Goal: Contribute content: Contribute content

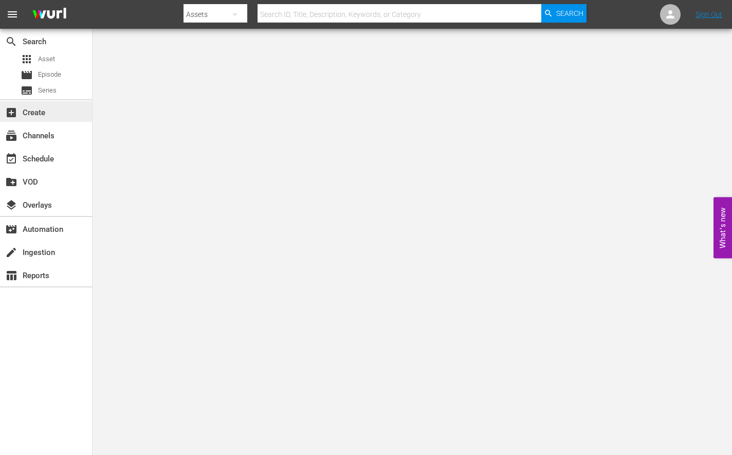
click at [47, 116] on div "add_box Create" at bounding box center [46, 111] width 92 height 21
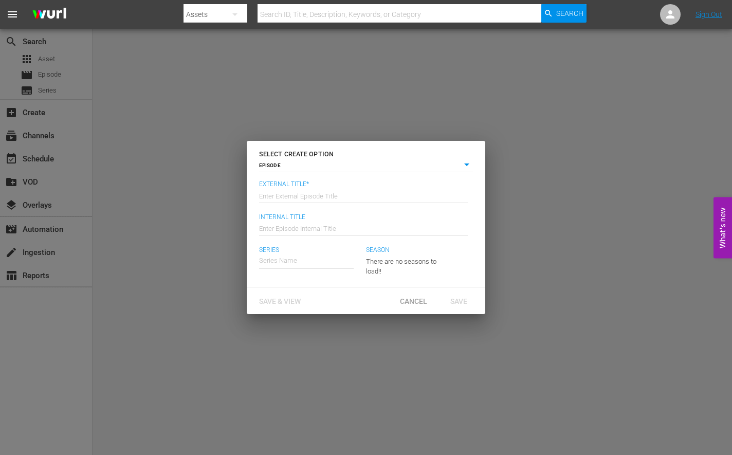
click at [317, 170] on body "menu Search By Assets Search ID, Title, Description, Keywords, or Category Sear…" at bounding box center [366, 227] width 732 height 455
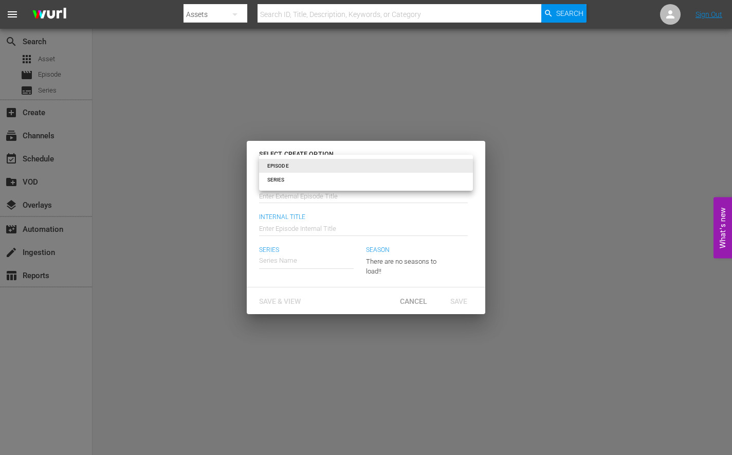
click at [311, 181] on li "SERIES" at bounding box center [366, 180] width 214 height 14
type input "series"
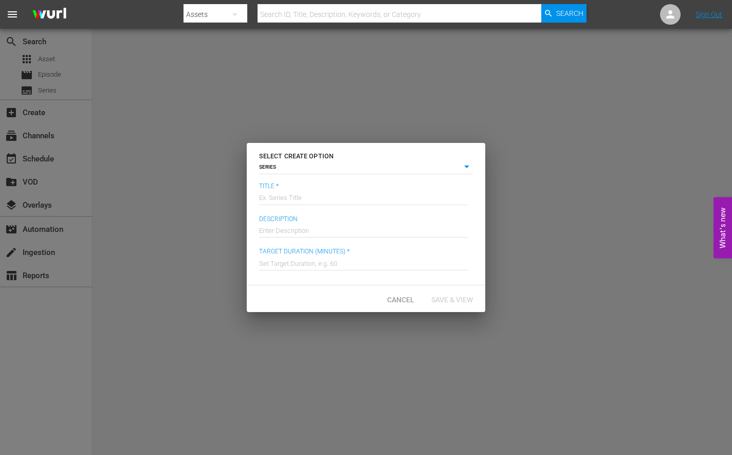
click at [296, 191] on input "text" at bounding box center [363, 197] width 209 height 25
type input "Postal"
click at [300, 230] on input "text" at bounding box center [363, 229] width 209 height 25
paste input "A loser teams up with his cult-leading uncle to steal riches from their local a…"
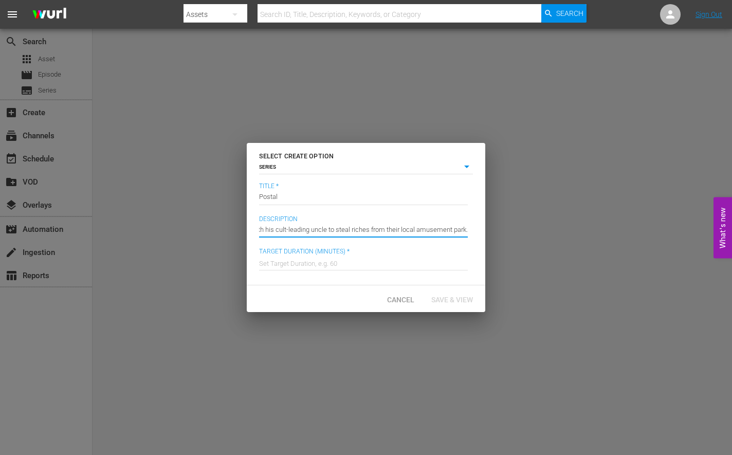
type input "A loser teams up with his cult-leading uncle to steal riches from their local a…"
click at [307, 266] on input "text" at bounding box center [363, 262] width 209 height 25
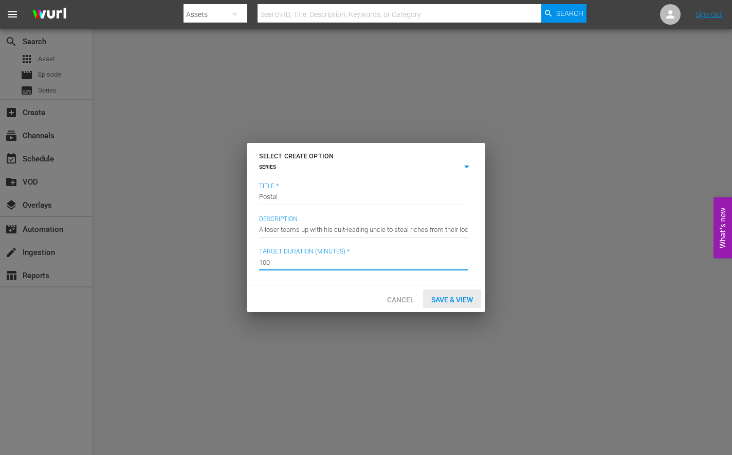
type input "100"
click at [461, 297] on span "Save & View" at bounding box center [452, 300] width 58 height 8
type input "episode"
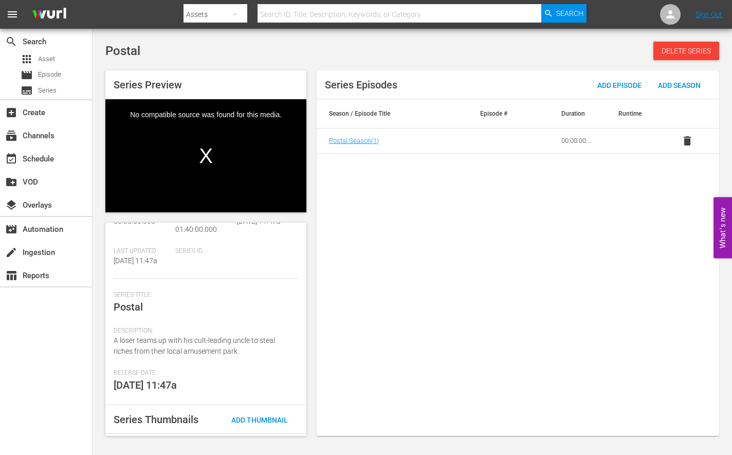
scroll to position [85, 0]
click at [259, 417] on span "Add Thumbnail" at bounding box center [259, 419] width 73 height 8
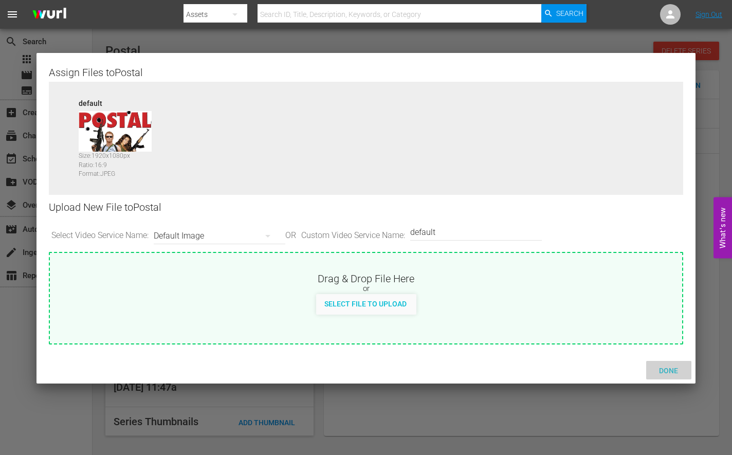
click at [674, 368] on span "Done" at bounding box center [668, 371] width 35 height 8
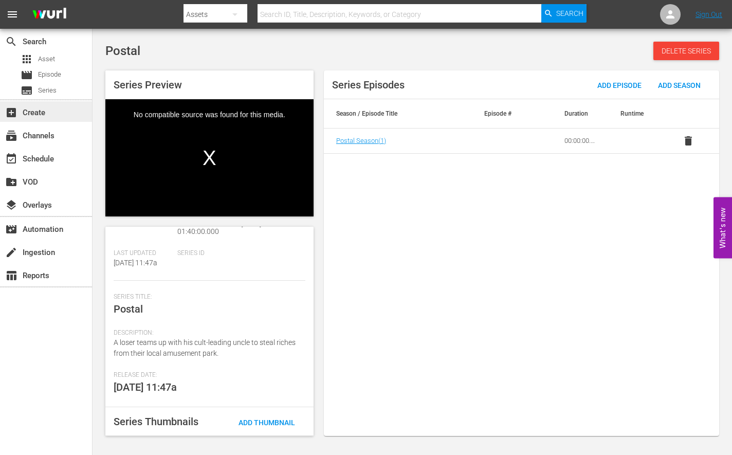
click at [53, 119] on div "add_box Create" at bounding box center [46, 111] width 92 height 21
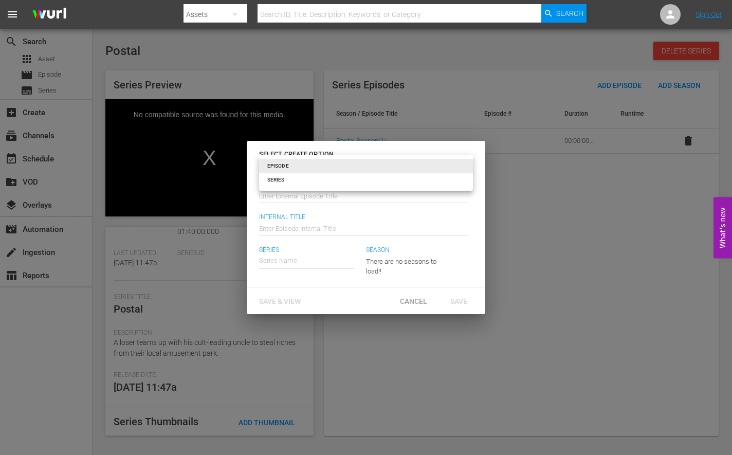
click at [291, 169] on body "menu Search By Assets Search ID, Title, Description, Keywords, or Category Sear…" at bounding box center [366, 227] width 732 height 455
click at [291, 178] on li "SERIES" at bounding box center [366, 180] width 214 height 14
type input "series"
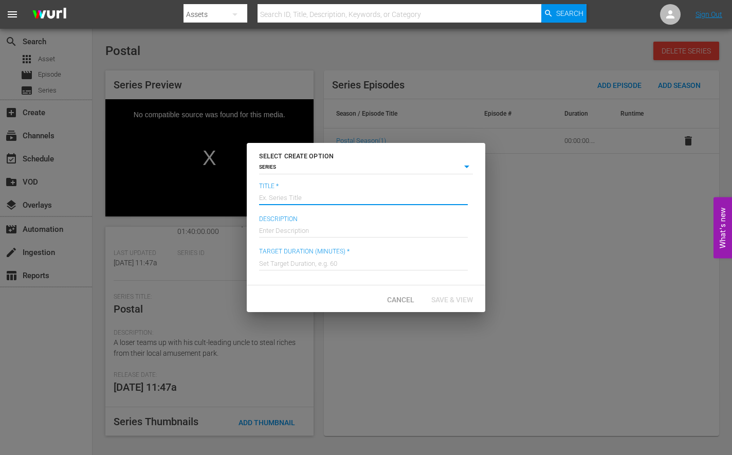
click at [282, 192] on input "text" at bounding box center [363, 197] width 209 height 25
type input "Dirty Deeds"
click at [356, 236] on input "text" at bounding box center [363, 229] width 209 height 25
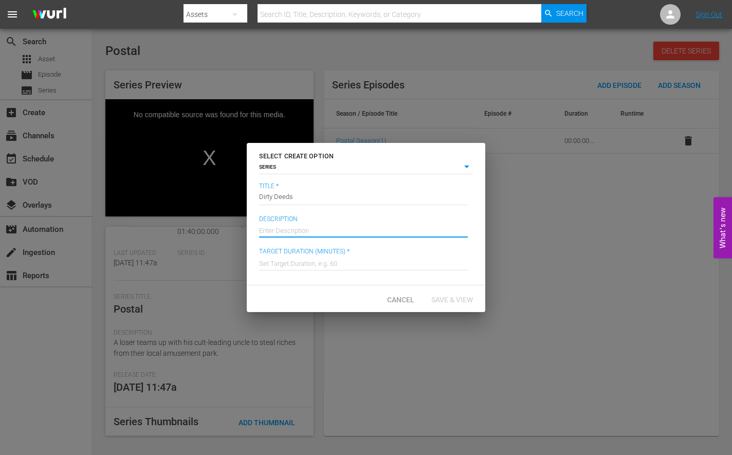
paste input "A high school has a tradition of dirty deeds the night before homecoming."
type input "A high school has a tradition of dirty deeds the night before homecoming."
click at [292, 260] on input "text" at bounding box center [363, 262] width 209 height 25
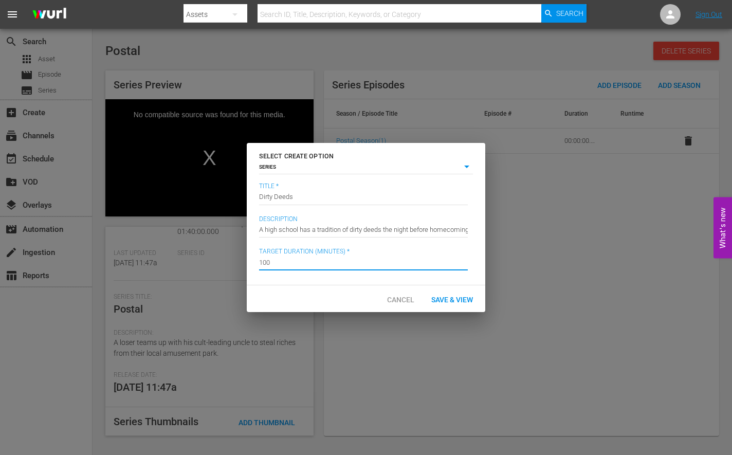
type input "100"
click at [280, 281] on div "Title * Ex. Series Title Dirty Deeds Description Enter Description A high schoo…" at bounding box center [366, 234] width 239 height 103
click at [448, 302] on span "Save & View" at bounding box center [452, 300] width 58 height 8
type input "episode"
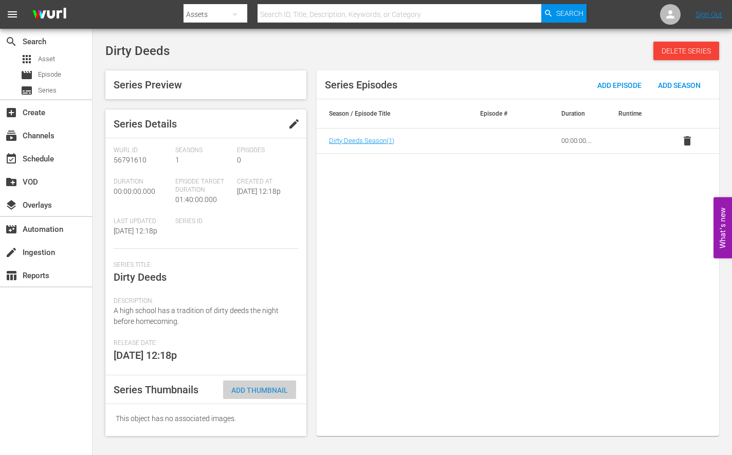
click at [272, 387] on span "Add Thumbnail" at bounding box center [259, 390] width 73 height 8
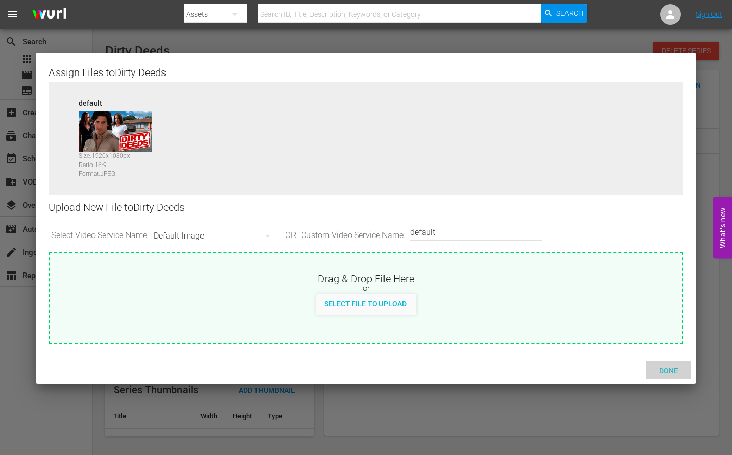
click at [669, 369] on span "Done" at bounding box center [668, 371] width 35 height 8
